Goal: Transaction & Acquisition: Purchase product/service

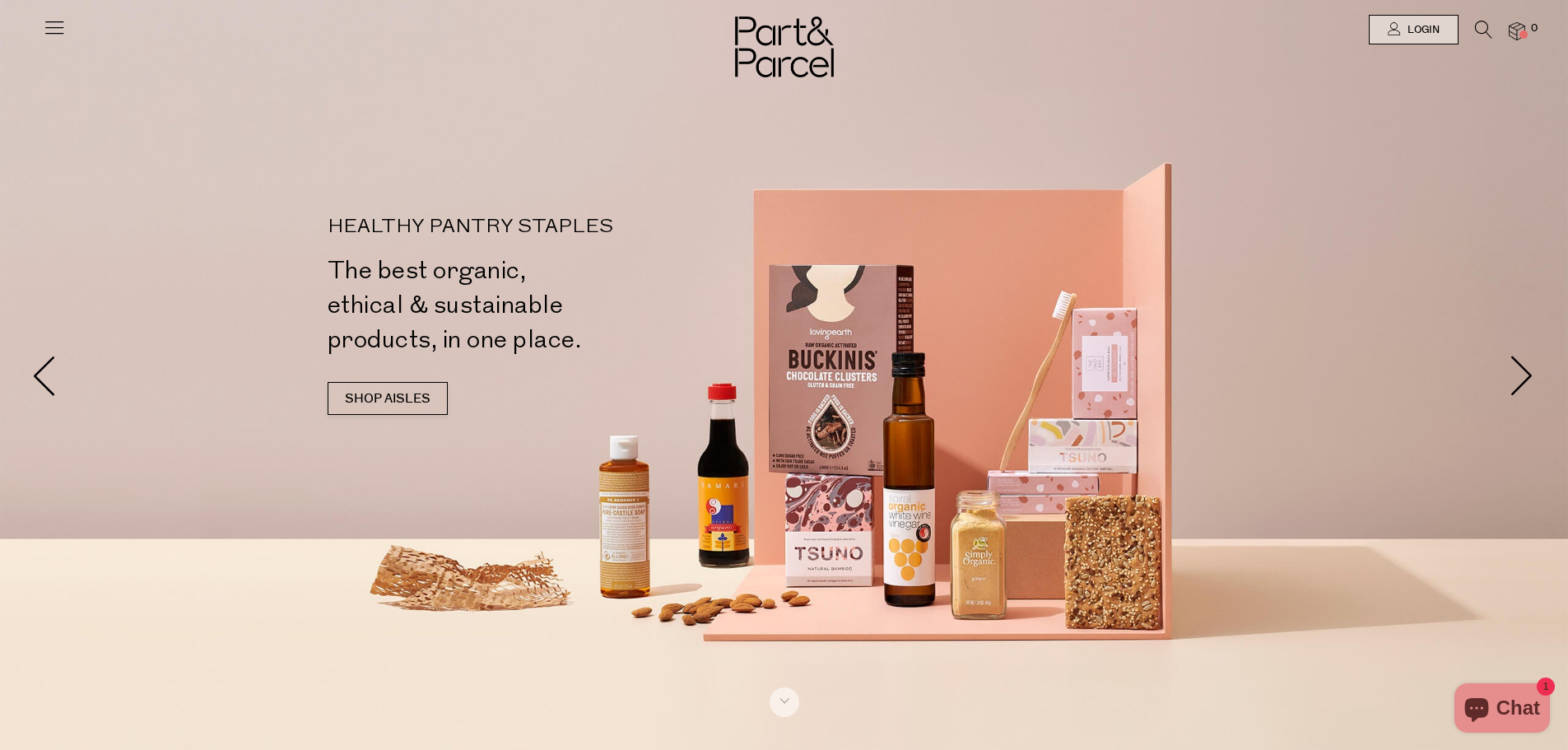
click at [61, 35] on icon at bounding box center [54, 27] width 23 height 23
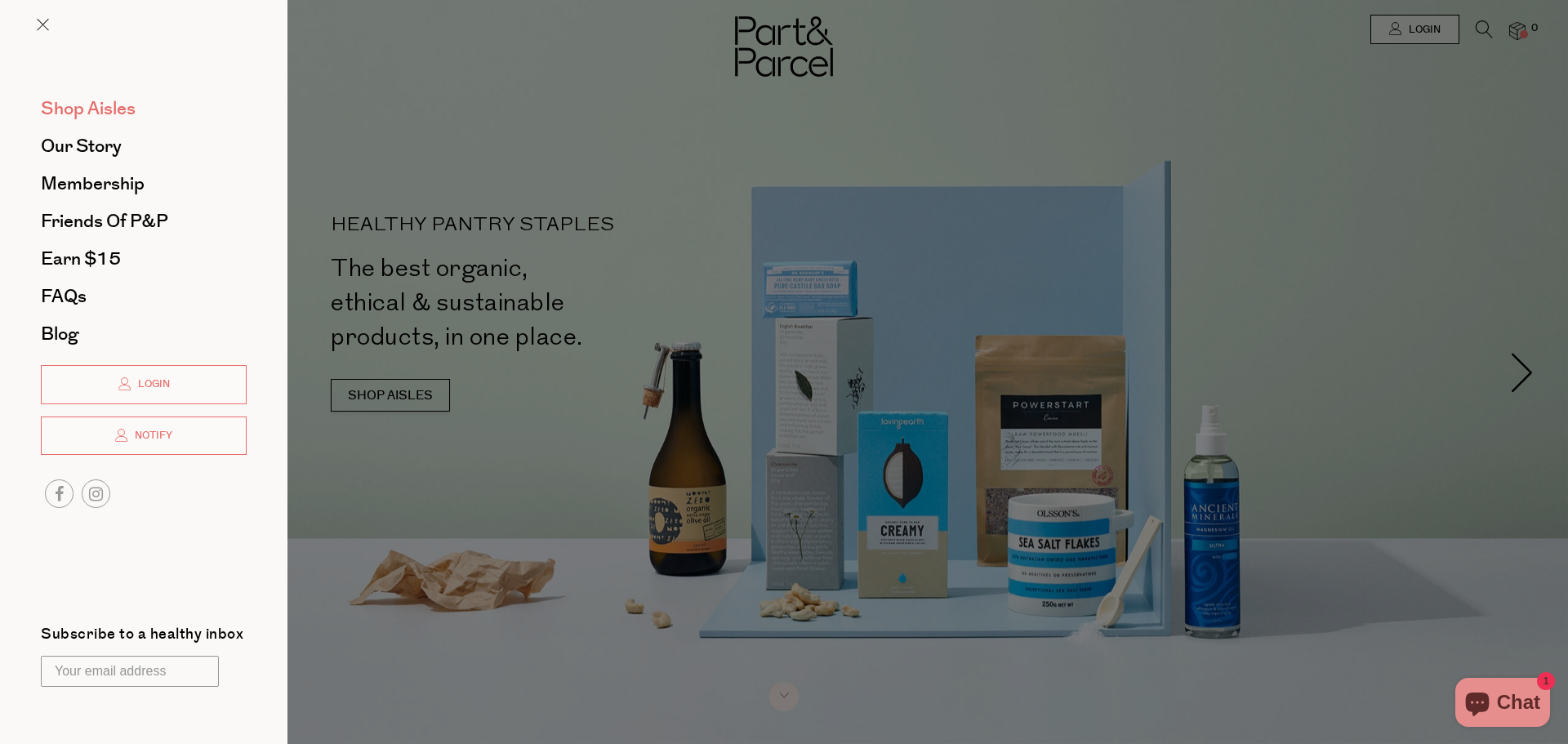
click at [116, 116] on span "Shop Aisles" at bounding box center [89, 108] width 95 height 26
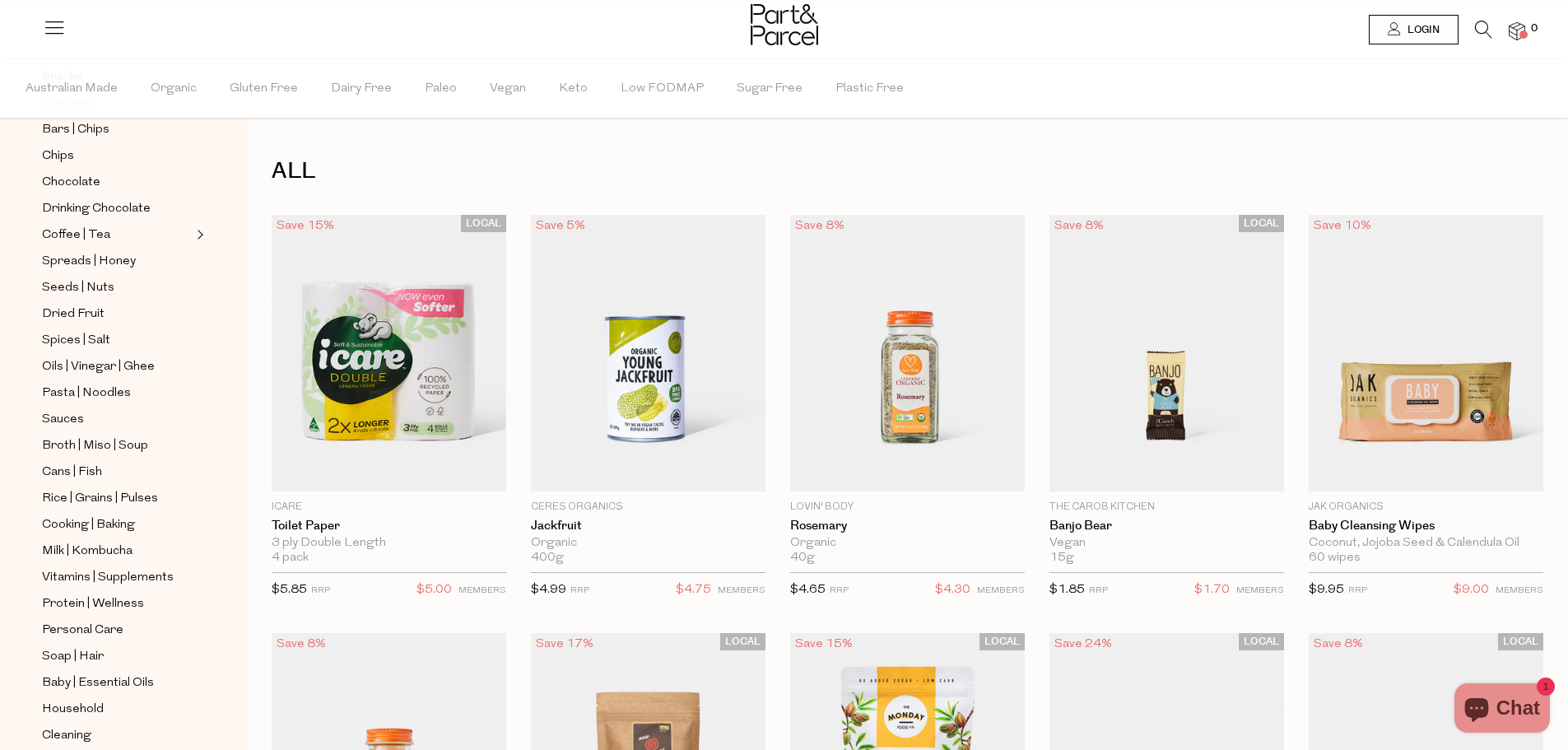
scroll to position [395, 0]
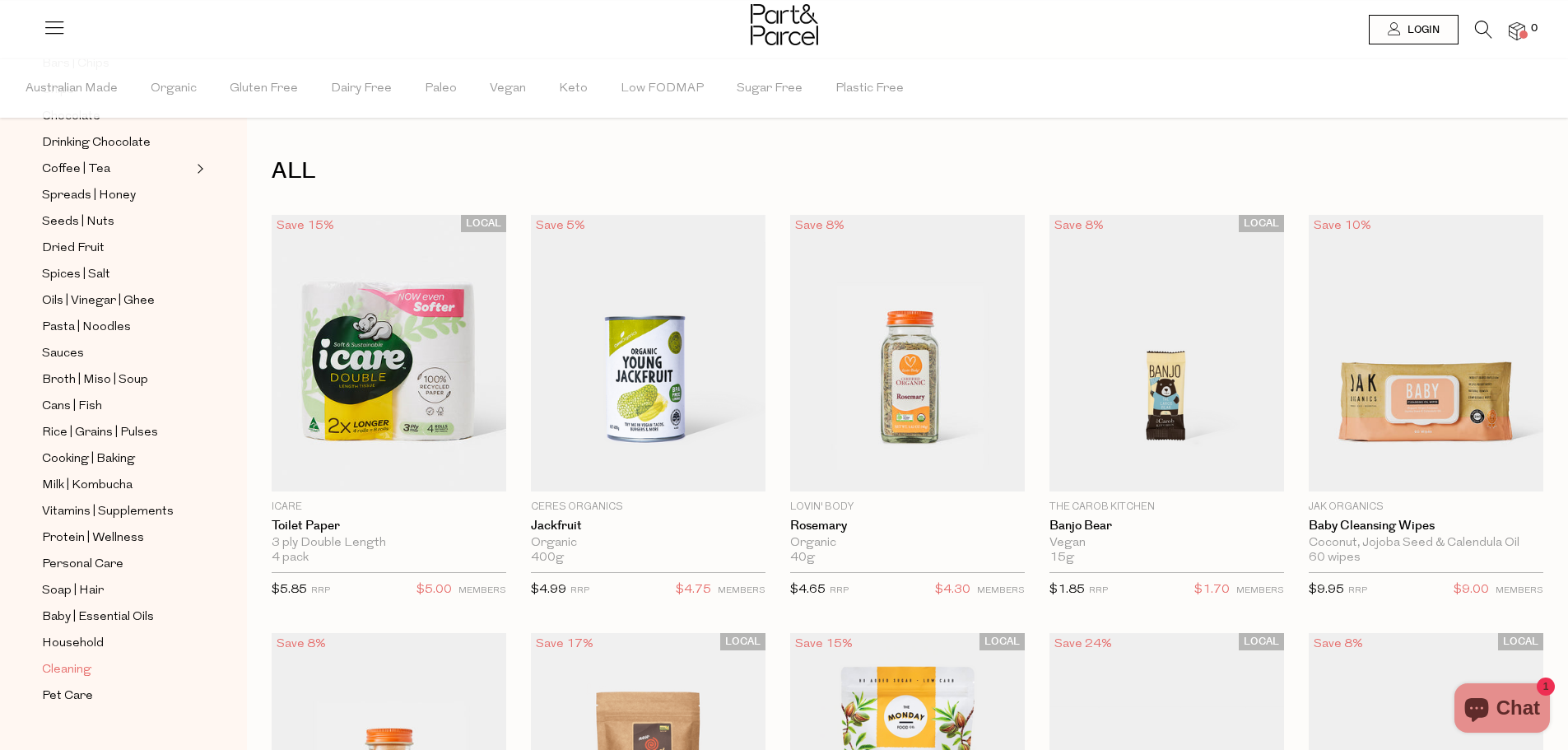
click at [70, 660] on span "Cleaning" at bounding box center [67, 670] width 50 height 20
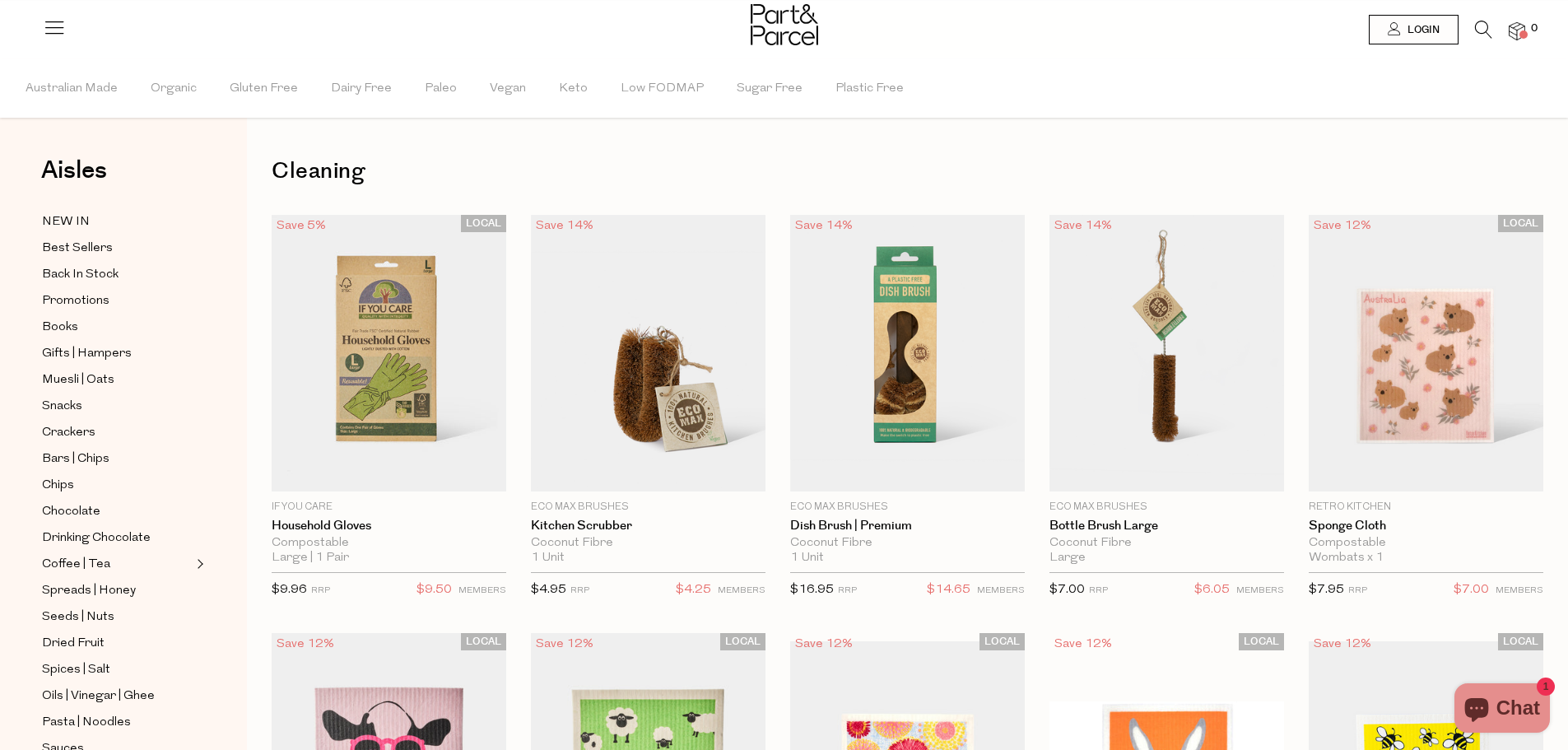
click at [1491, 32] on icon at bounding box center [1483, 30] width 17 height 18
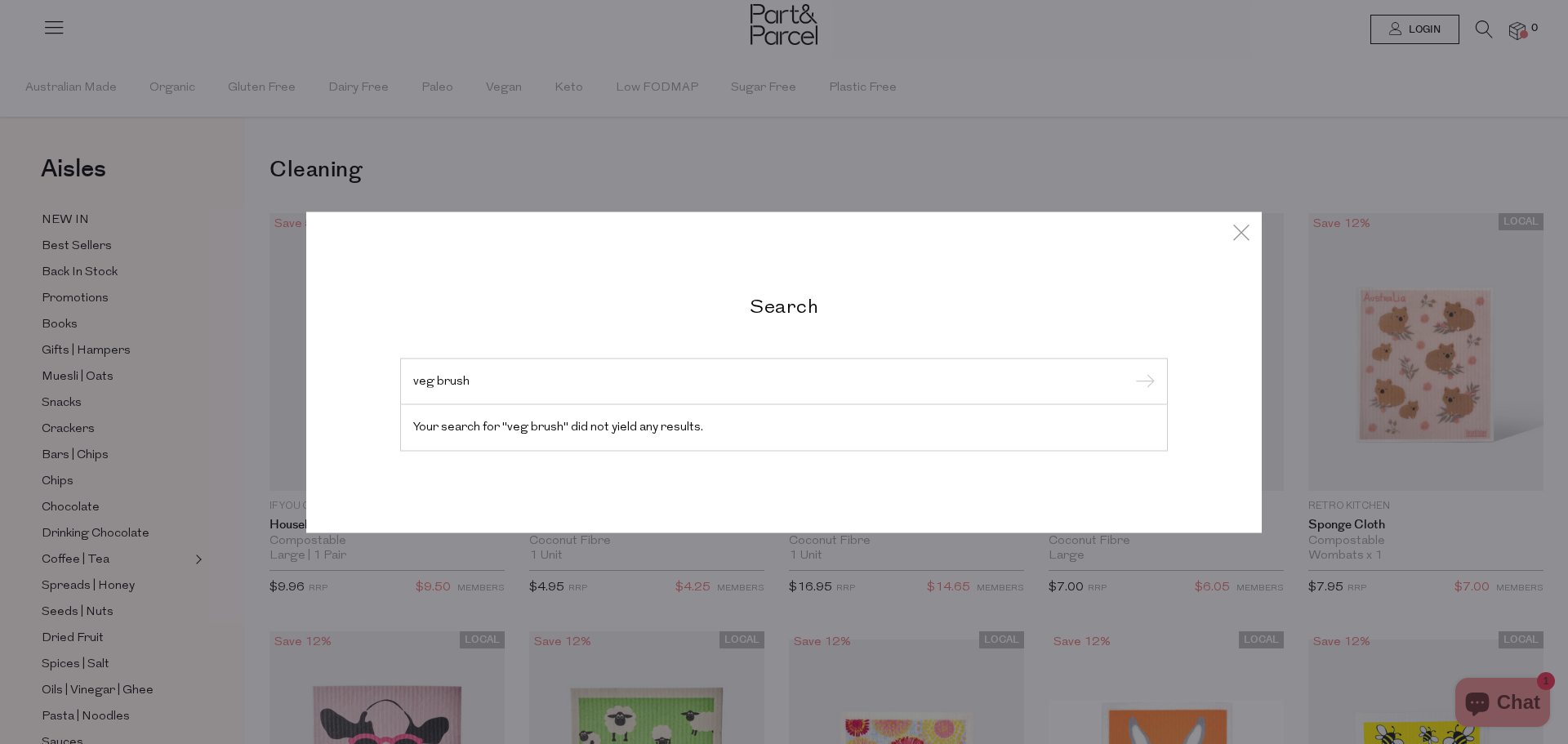
type input "veg brush"
click at [1130, 370] on input "submit" at bounding box center [1142, 381] width 24 height 24
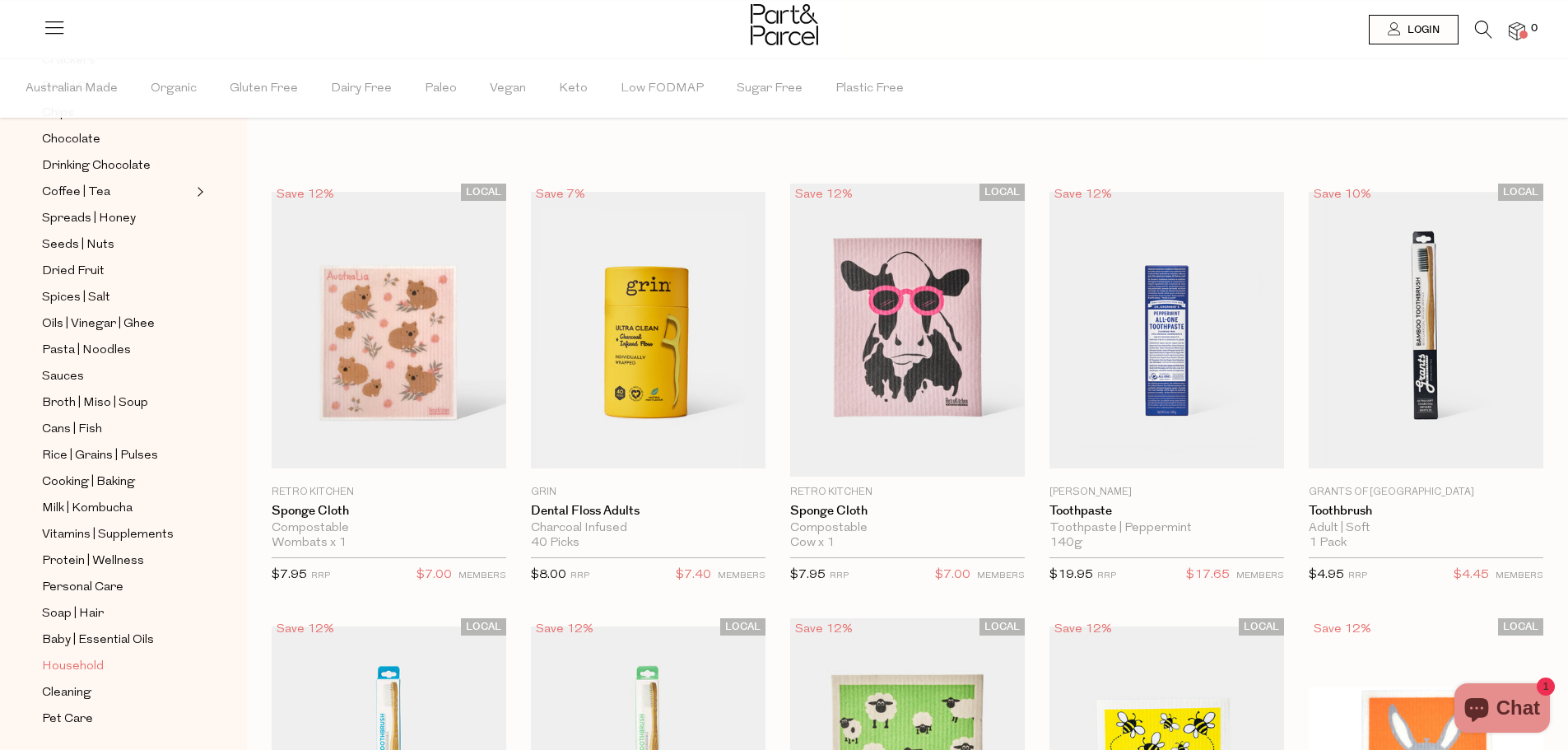
scroll to position [395, 0]
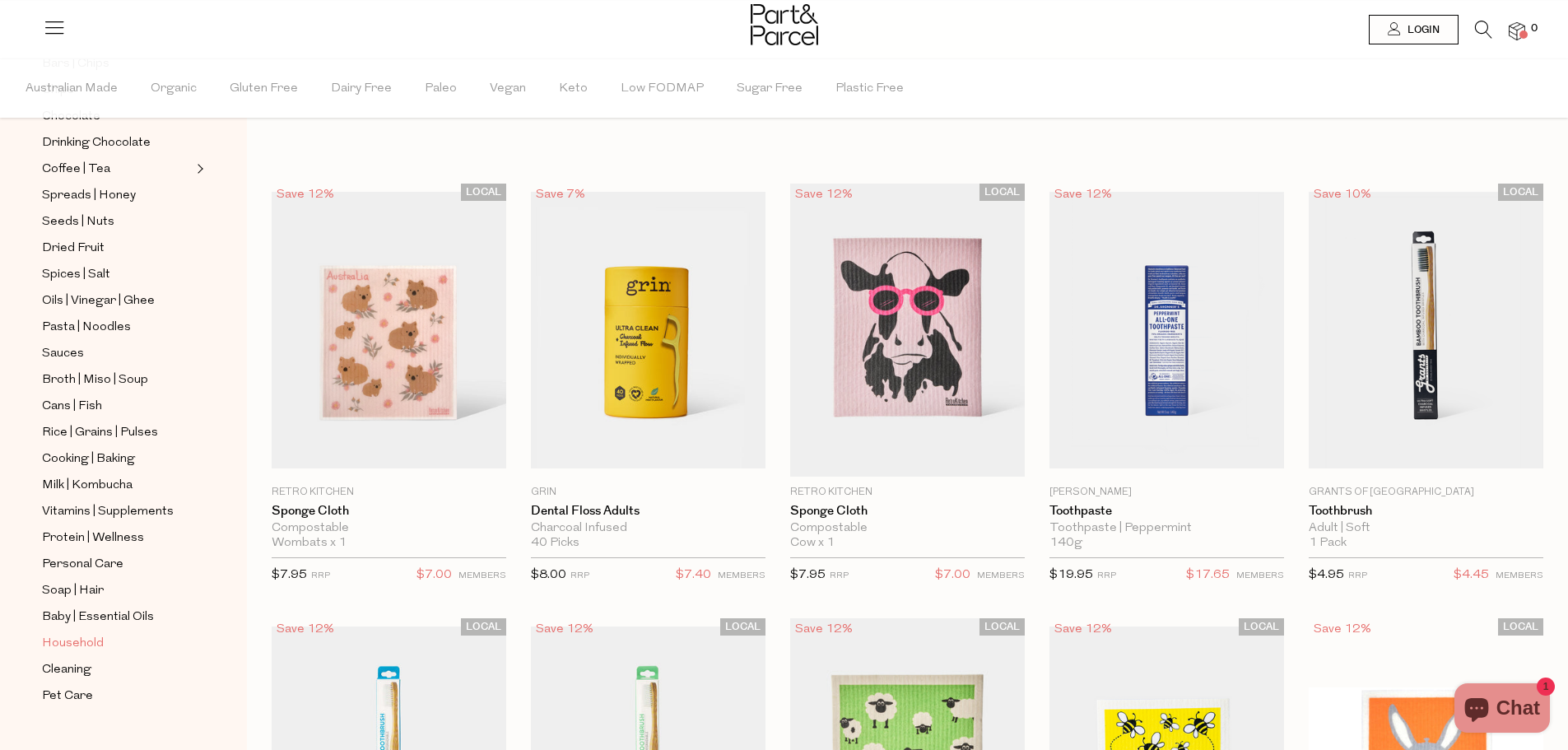
click at [71, 634] on span "Household" at bounding box center [73, 644] width 61 height 20
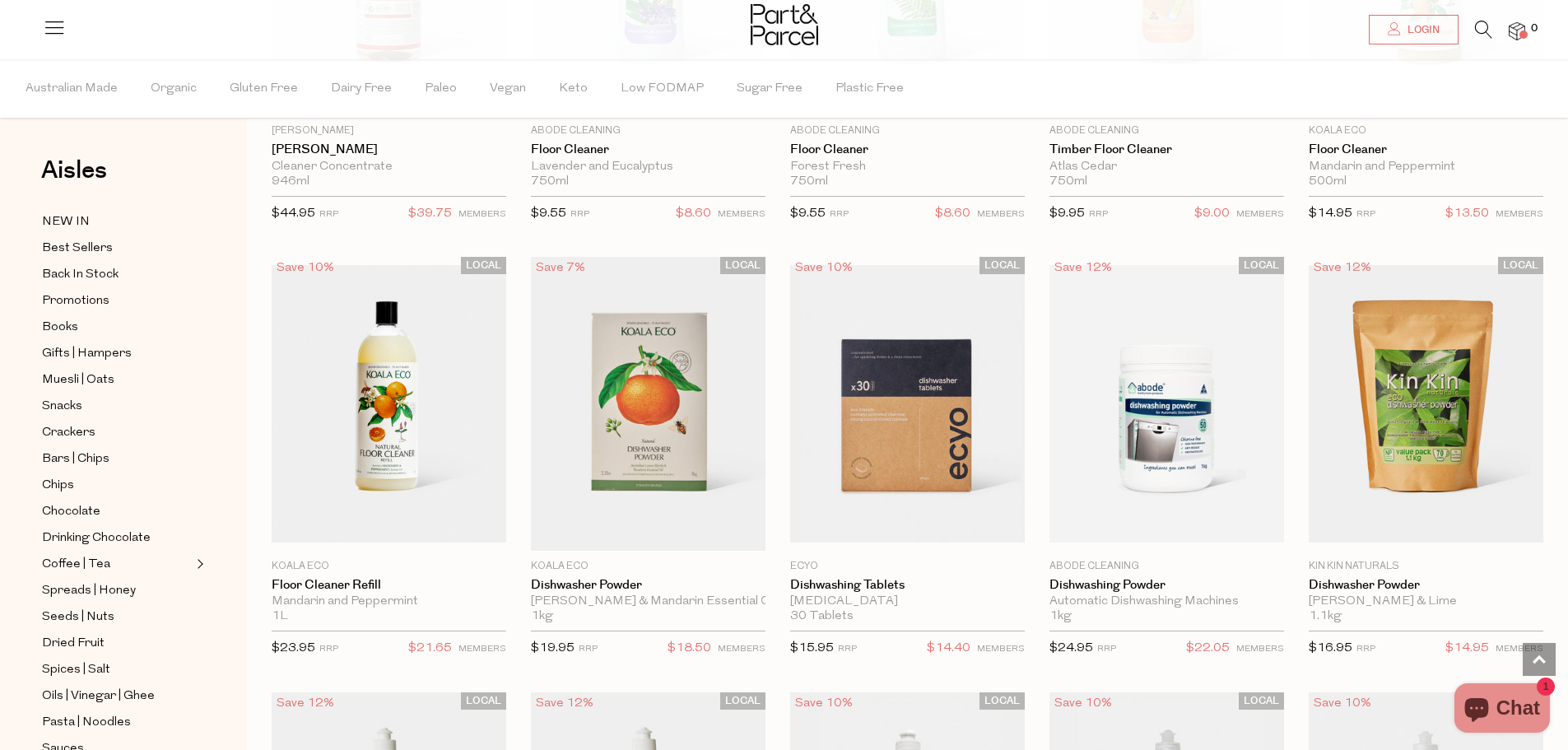
scroll to position [2058, 0]
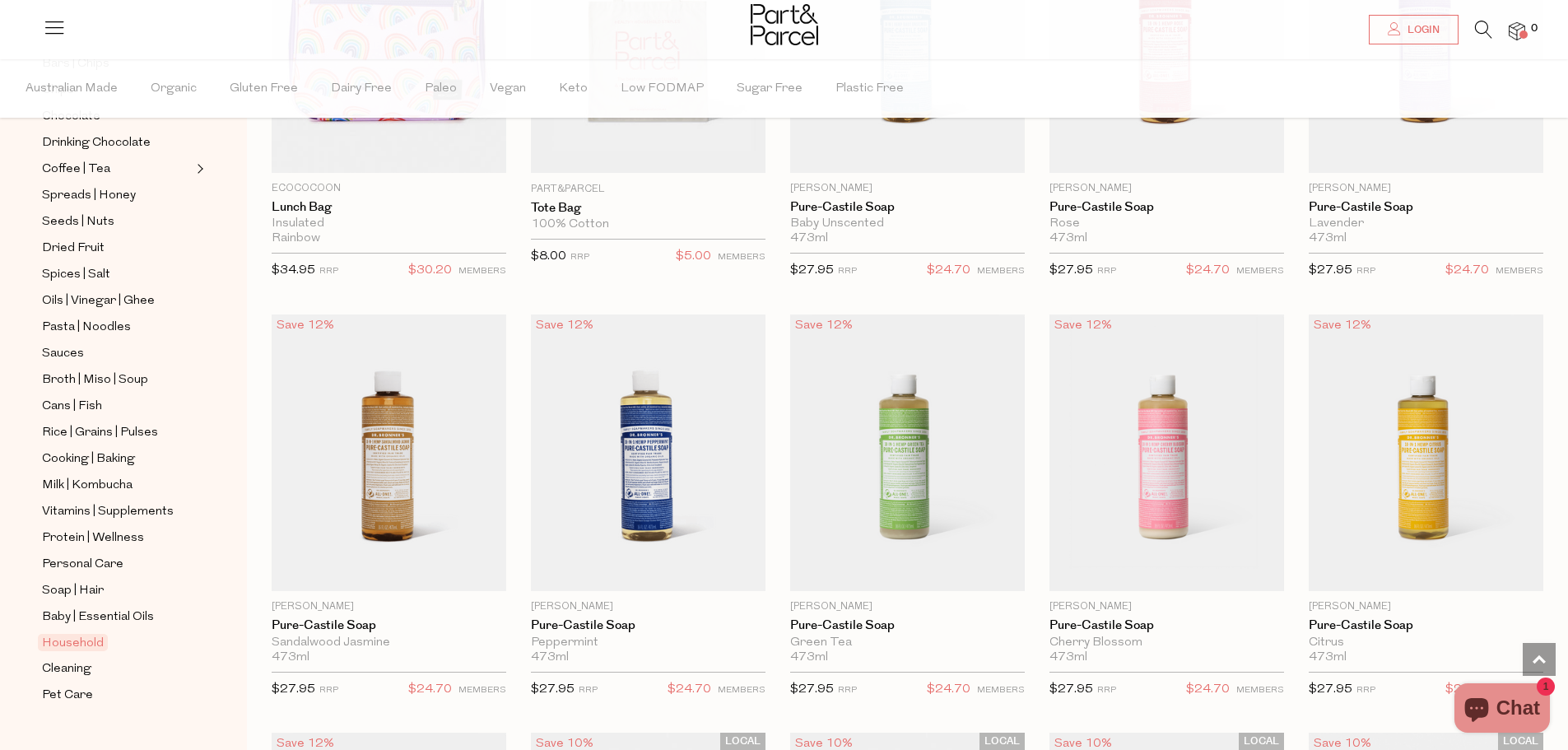
scroll to position [987, 0]
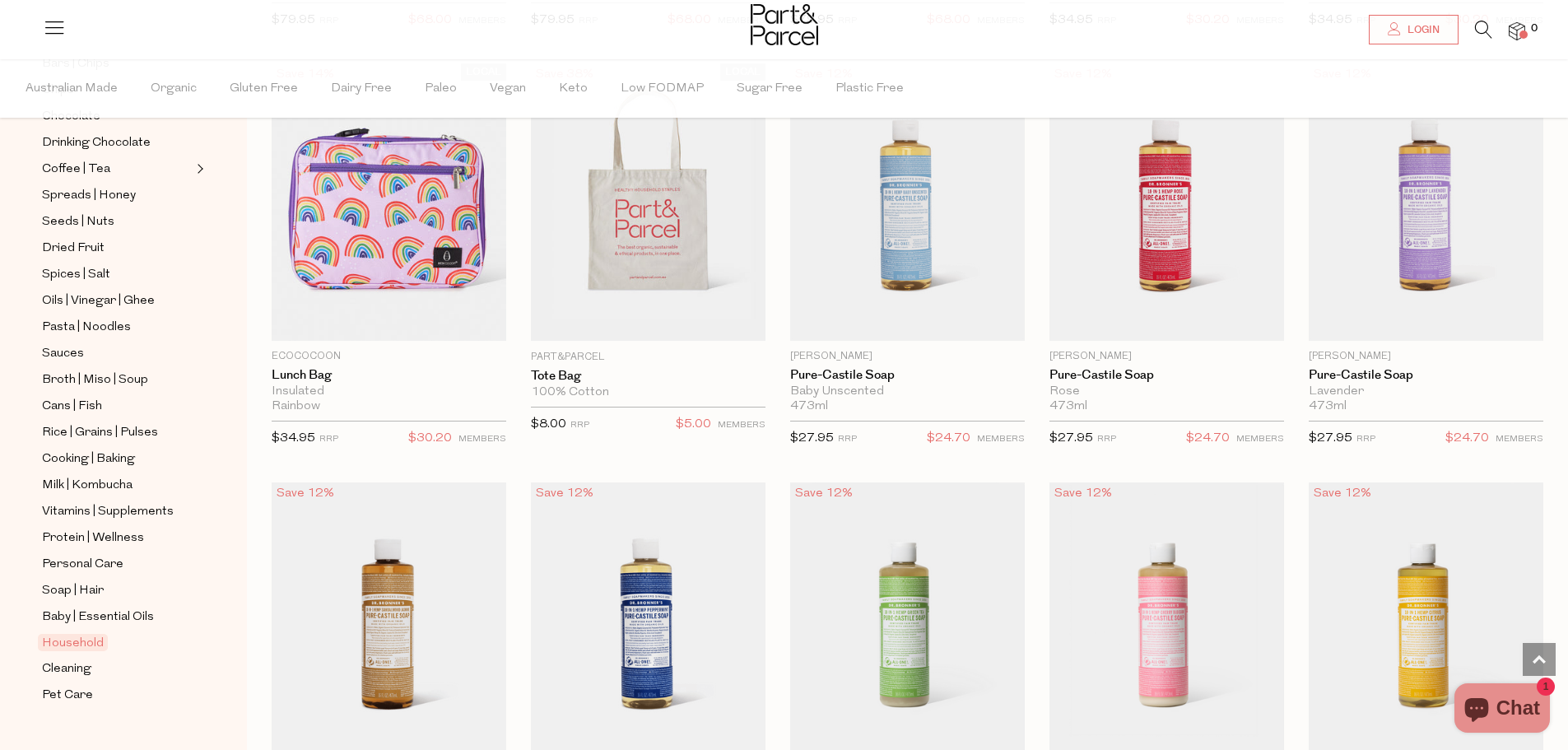
click at [1489, 27] on icon at bounding box center [1483, 30] width 17 height 18
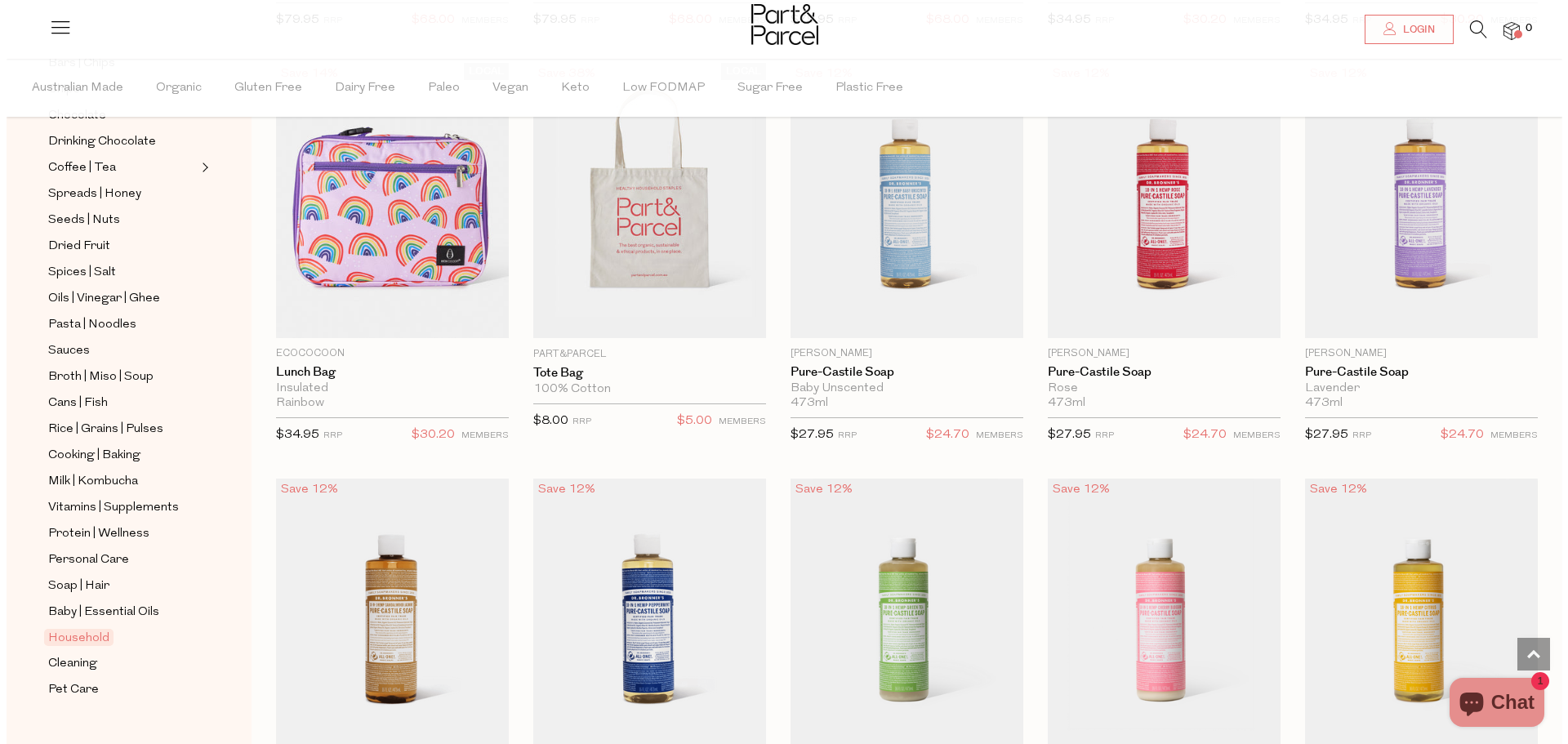
scroll to position [986, 0]
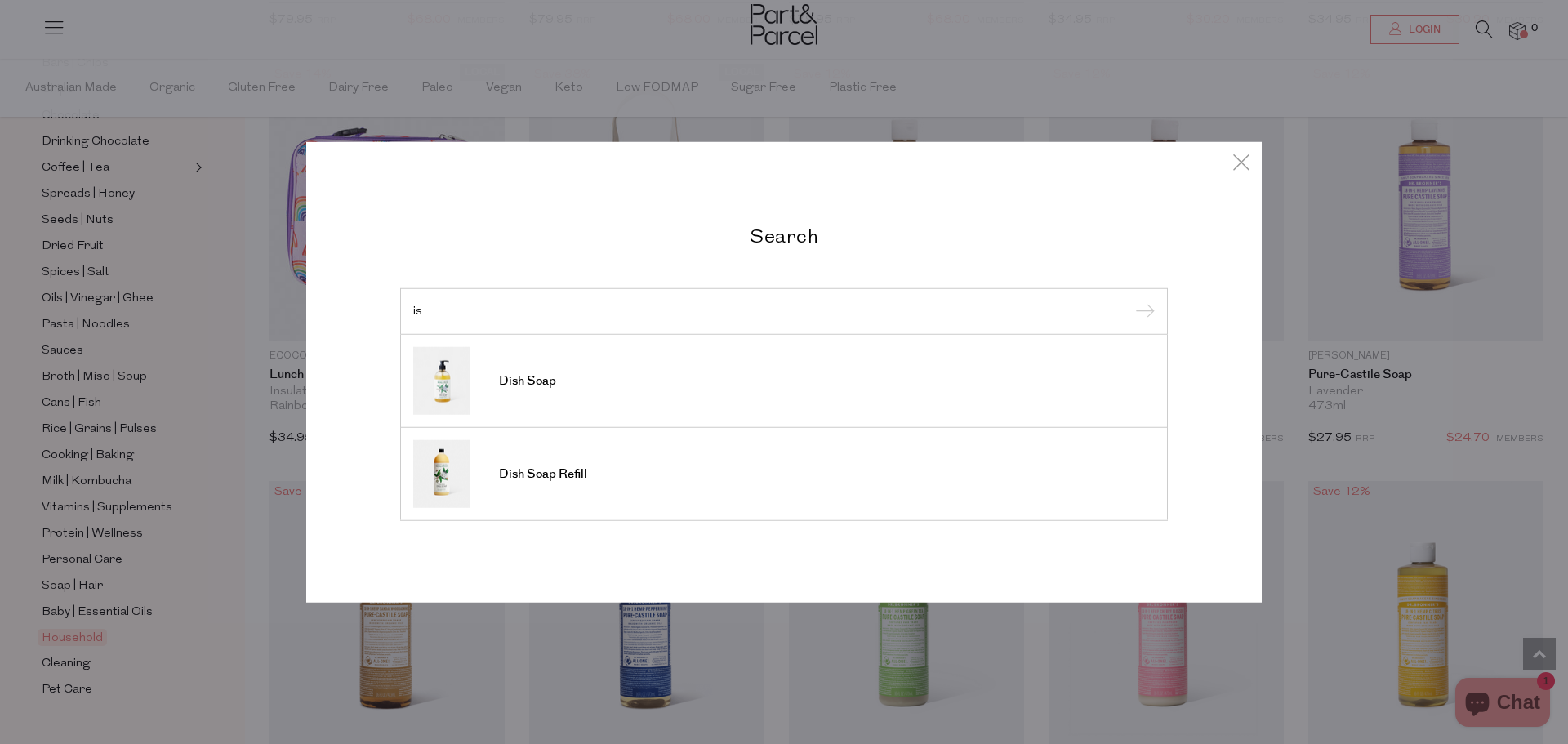
type input "i"
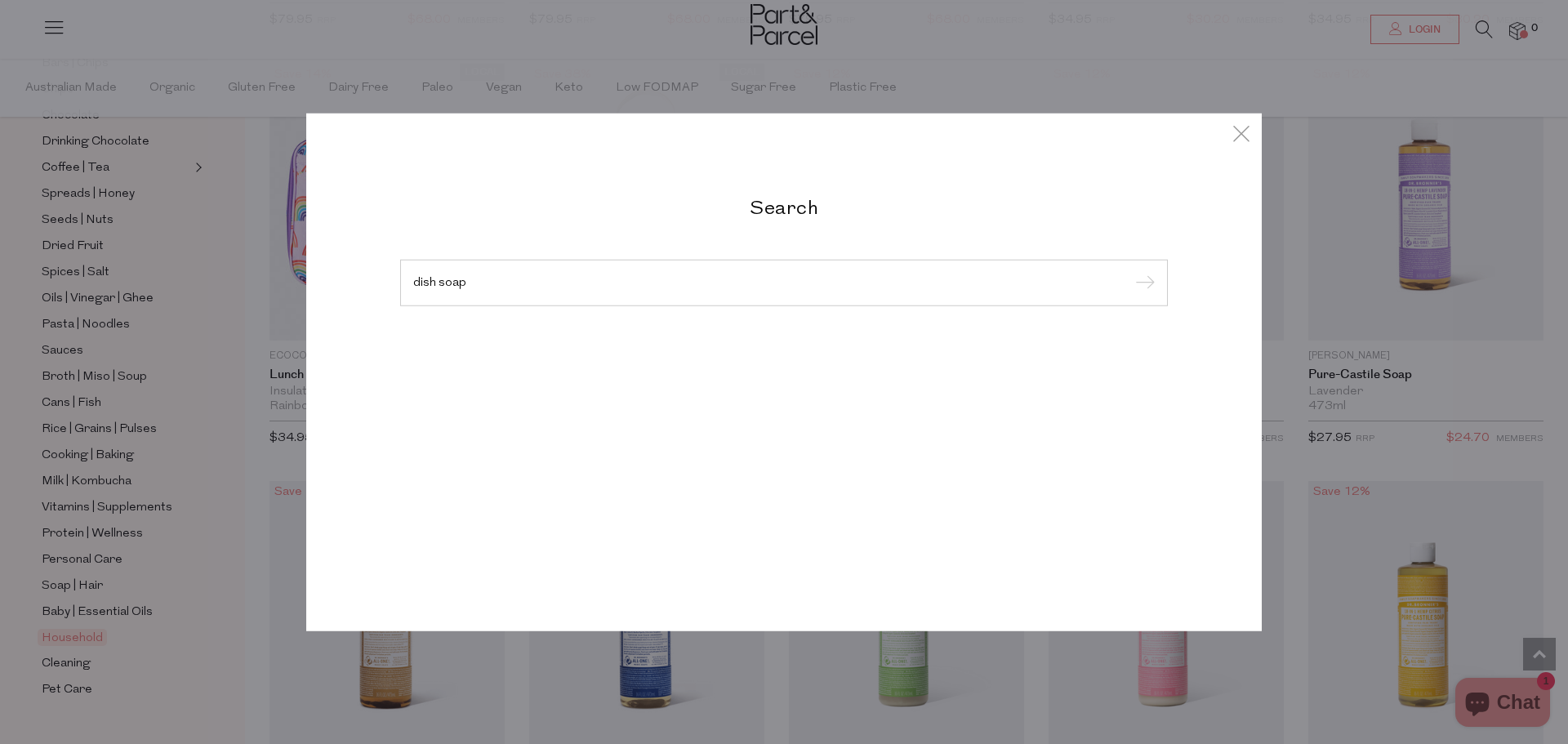
type input "dish soap"
click at [1130, 271] on input "submit" at bounding box center [1142, 283] width 24 height 24
